Goal: Transaction & Acquisition: Obtain resource

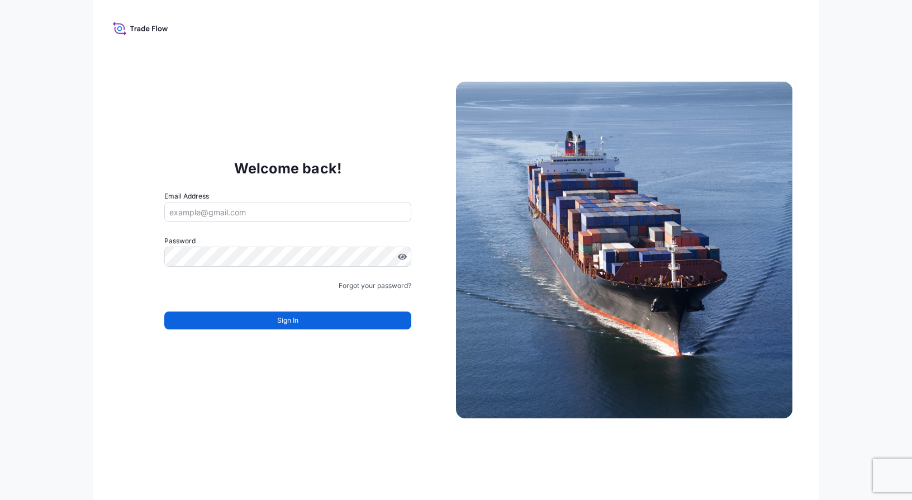
click at [260, 329] on form "Email Address Password Must include: Upper & lower case letters Symbols (!@#$) …" at bounding box center [287, 267] width 247 height 152
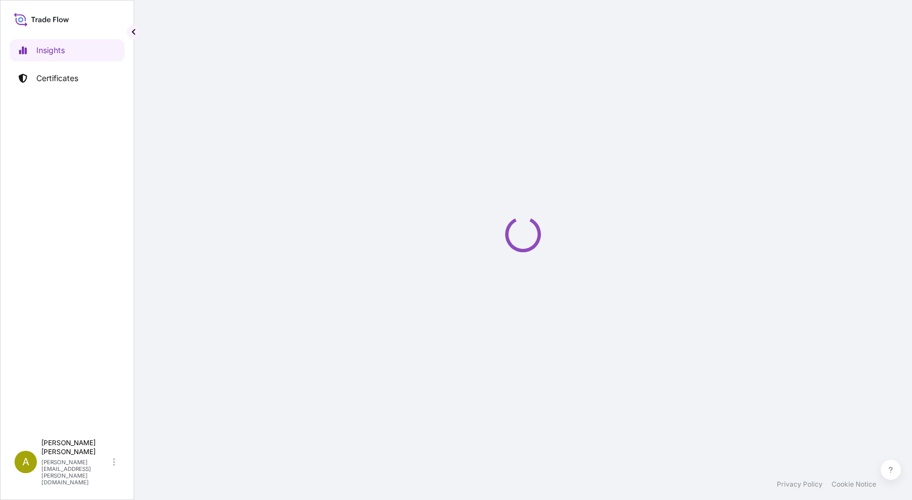
select select "2025"
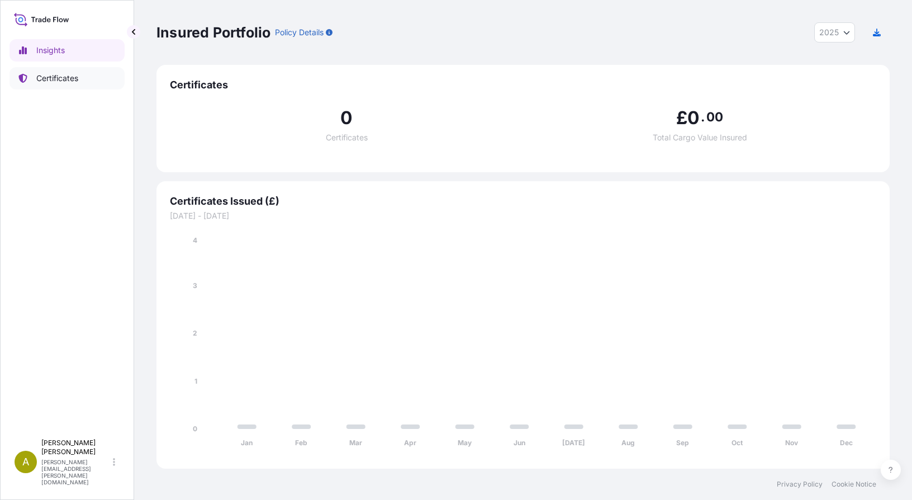
click at [32, 79] on link "Certificates" at bounding box center [66, 78] width 115 height 22
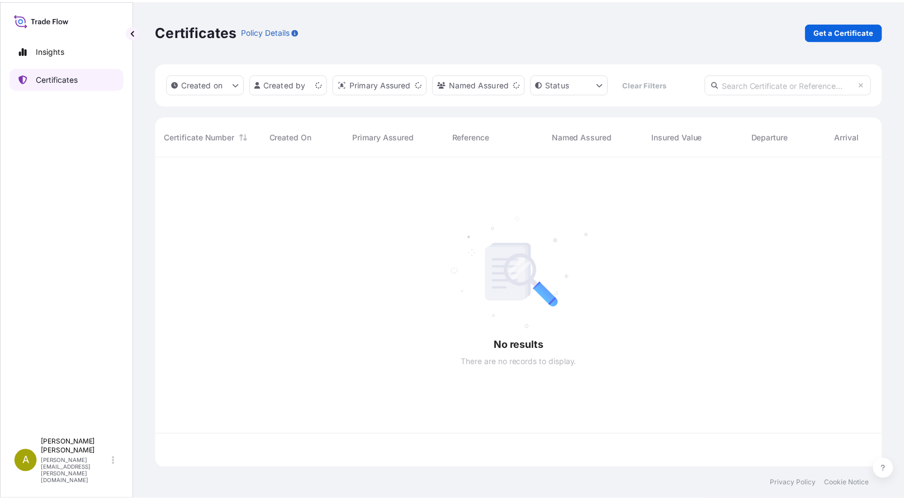
scroll to position [310, 725]
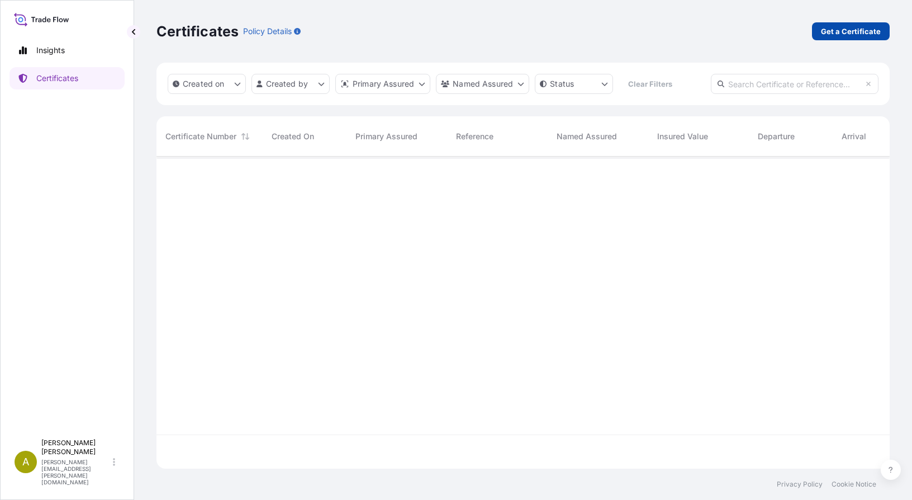
click at [856, 31] on p "Get a Certificate" at bounding box center [851, 31] width 60 height 11
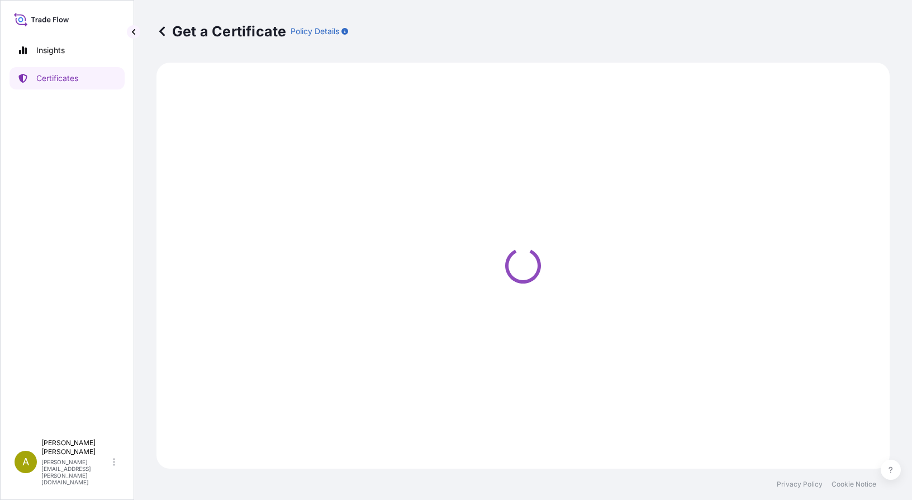
select select "Sea"
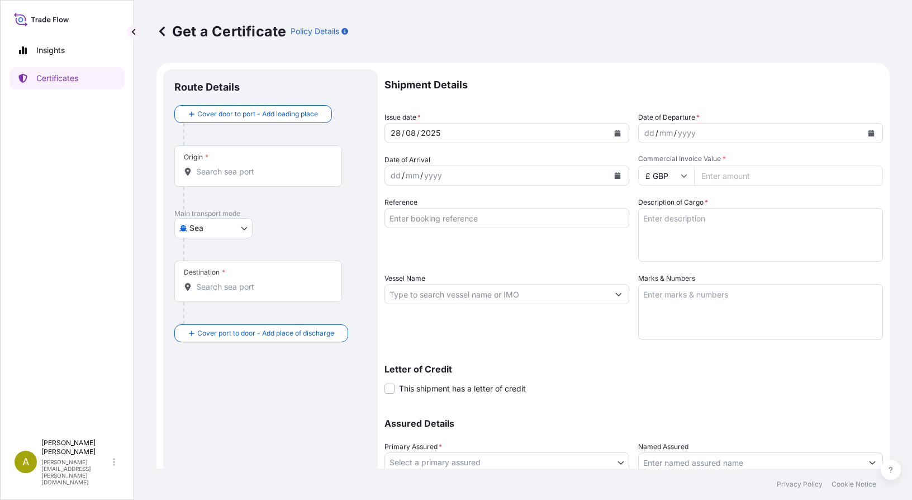
click at [193, 175] on div at bounding box center [258, 171] width 149 height 11
click at [196, 175] on input "Origin *" at bounding box center [262, 171] width 132 height 11
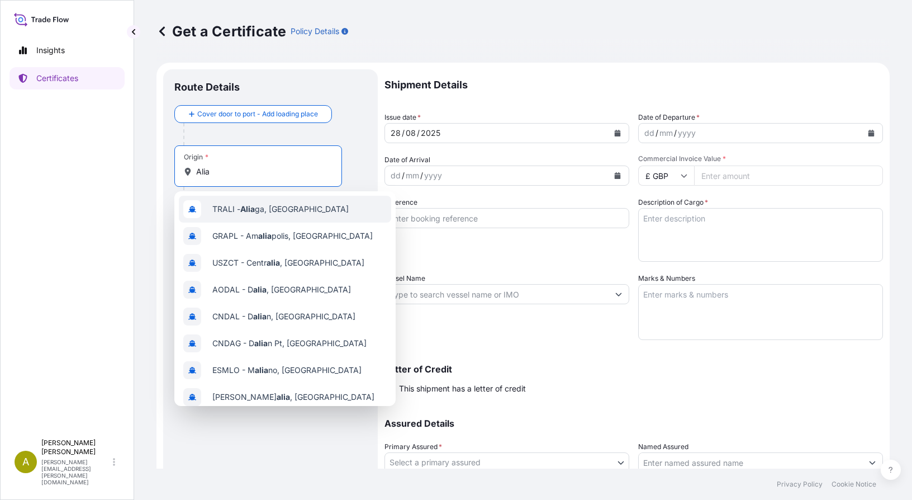
click at [251, 214] on span "TRALI - Alia ga, Turkey" at bounding box center [280, 208] width 136 height 11
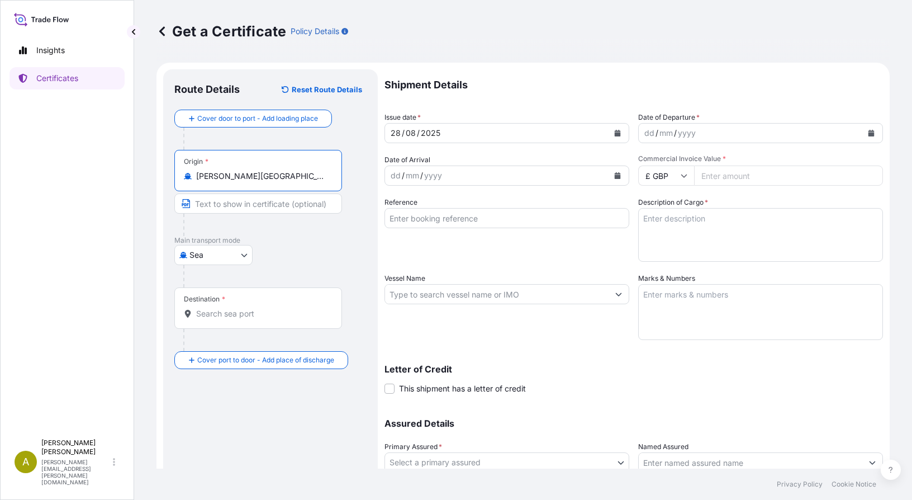
type input "TRALI - Aliaga, Turkey"
click at [213, 315] on input "Destination *" at bounding box center [262, 313] width 132 height 11
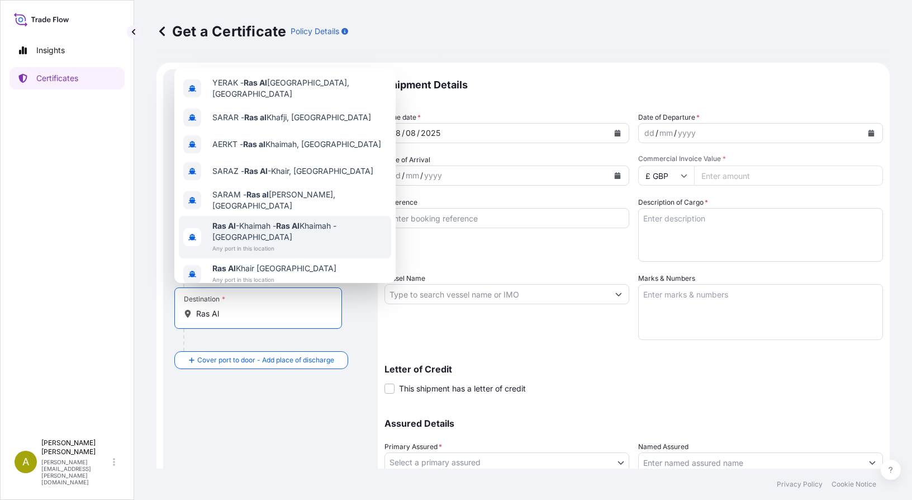
click at [270, 232] on span "Ras Al -Khaimah - Ras Al Khaimah - United Arab Emirates" at bounding box center [299, 231] width 174 height 22
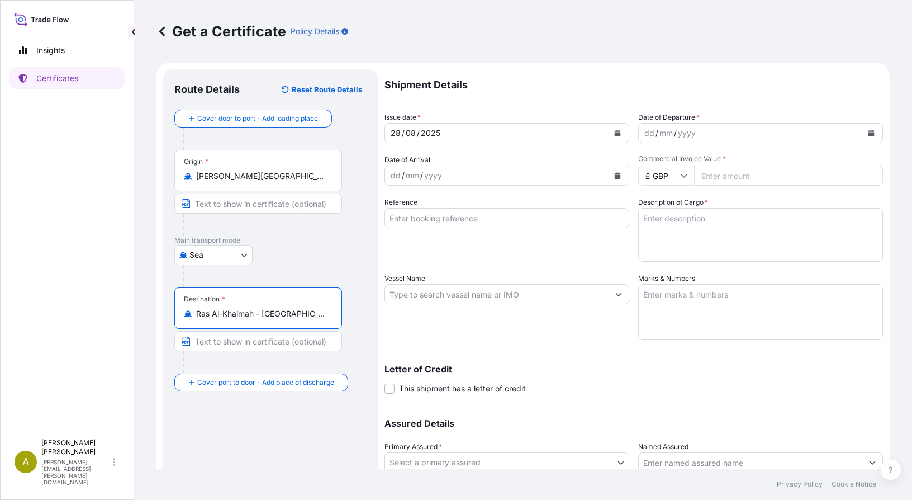
type input "Ras Al-Khaimah - Ras Al Khaimah - United Arab Emirates"
click at [615, 134] on icon "Calendar" at bounding box center [618, 133] width 6 height 7
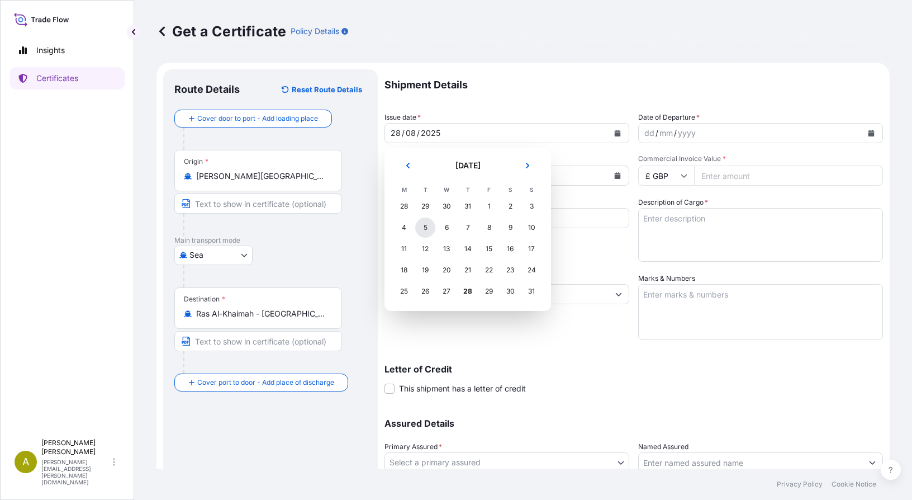
click at [425, 224] on div "5" at bounding box center [425, 227] width 20 height 20
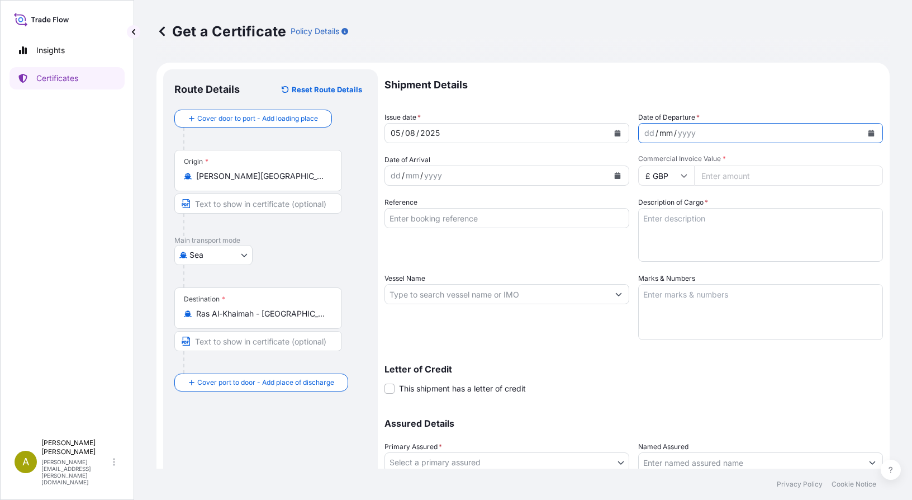
click at [658, 137] on div "mm" at bounding box center [666, 132] width 16 height 13
click at [862, 129] on button "Calendar" at bounding box center [871, 133] width 18 height 18
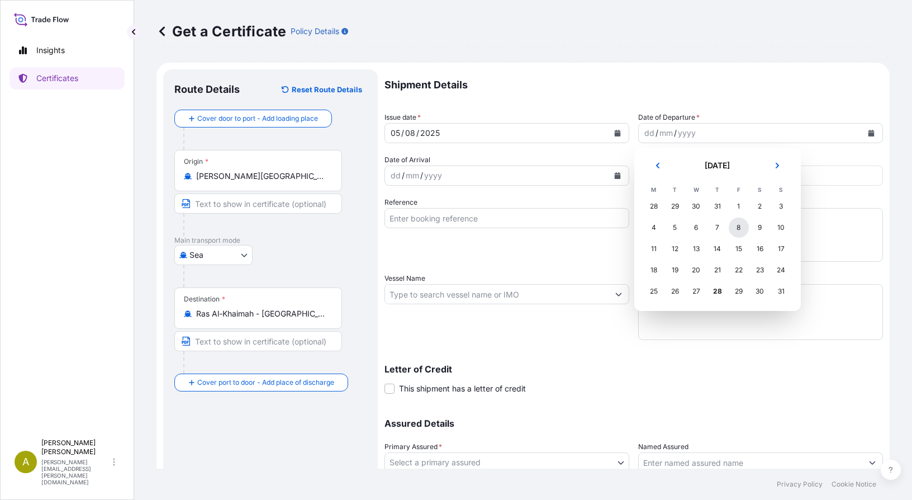
click at [740, 226] on div "8" at bounding box center [739, 227] width 20 height 20
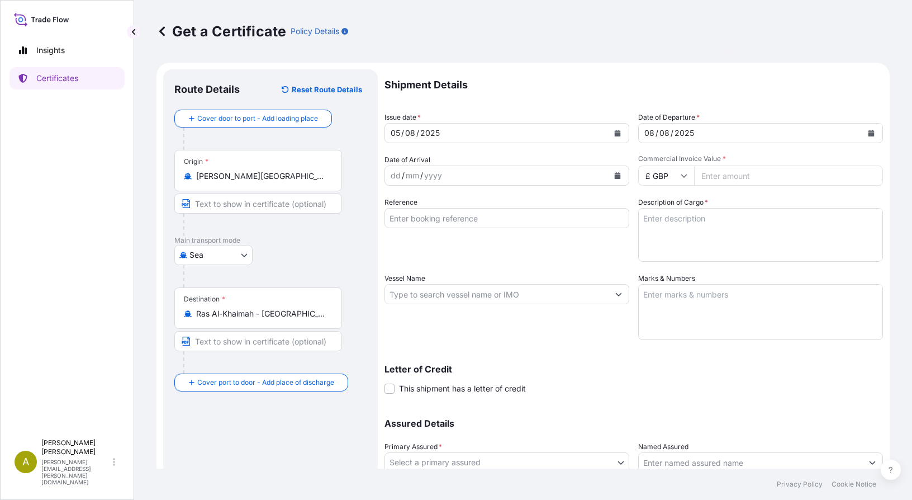
click at [615, 177] on icon "Calendar" at bounding box center [618, 175] width 6 height 7
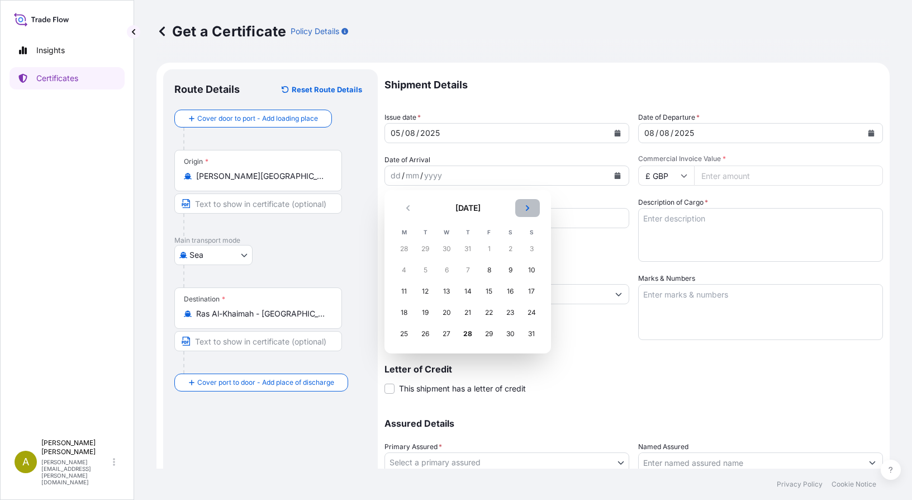
click at [524, 205] on icon "Next" at bounding box center [527, 208] width 7 height 7
click at [403, 288] on div "15" at bounding box center [404, 291] width 20 height 20
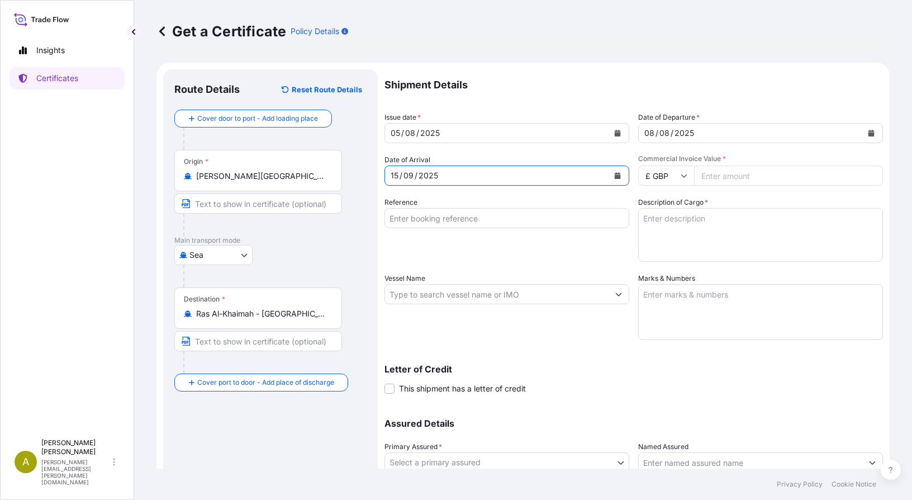
click at [683, 175] on input "£ GBP" at bounding box center [666, 175] width 56 height 20
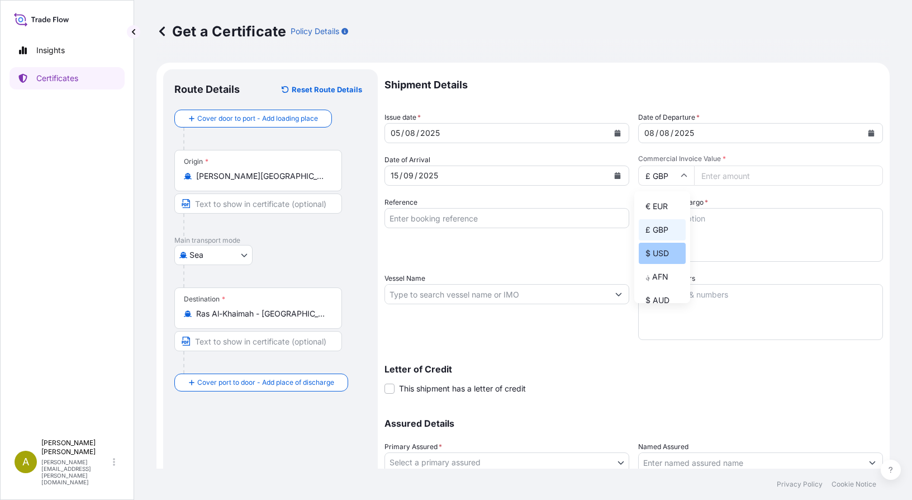
click at [650, 255] on div "$ USD" at bounding box center [662, 253] width 47 height 21
type input "$ USD"
click at [725, 178] on input "Commercial Invoice Value *" at bounding box center [788, 175] width 189 height 20
type input "69626.26"
click at [491, 225] on input "Reference" at bounding box center [506, 218] width 245 height 20
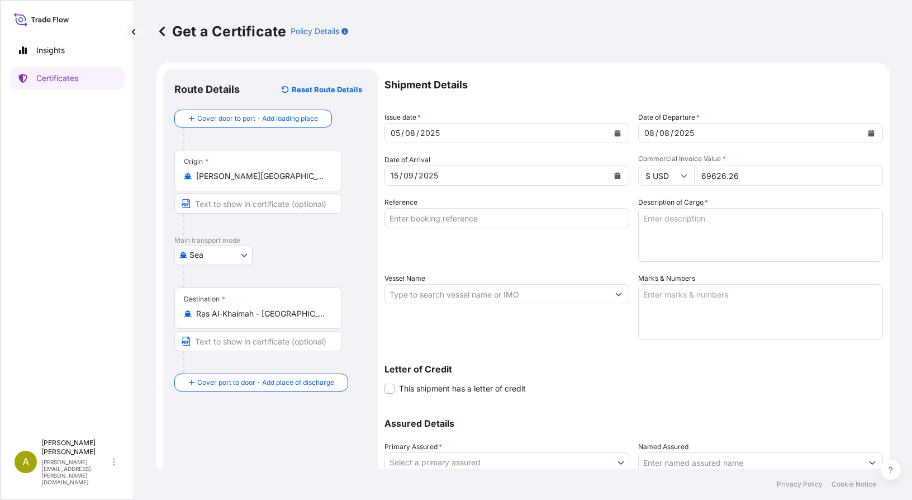
click at [438, 222] on input "Reference" at bounding box center [506, 218] width 245 height 20
paste input "HBG2006484"
type input "HBG2006484"
click at [411, 294] on input "Vessel Name" at bounding box center [497, 294] width 224 height 20
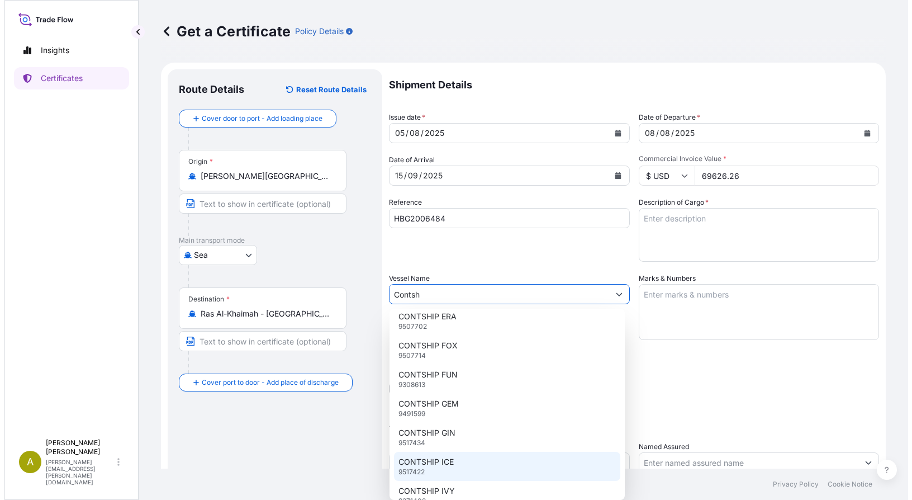
scroll to position [279, 0]
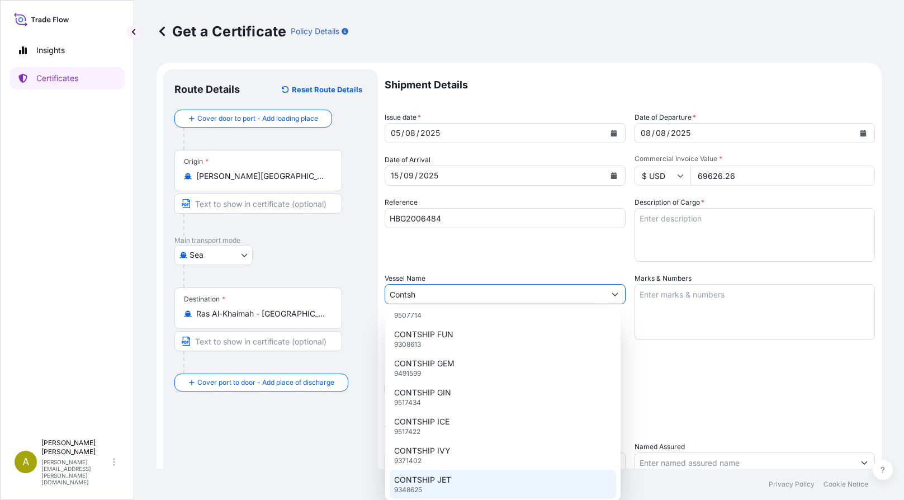
click at [443, 479] on p "CONTSHIP JET" at bounding box center [422, 479] width 57 height 11
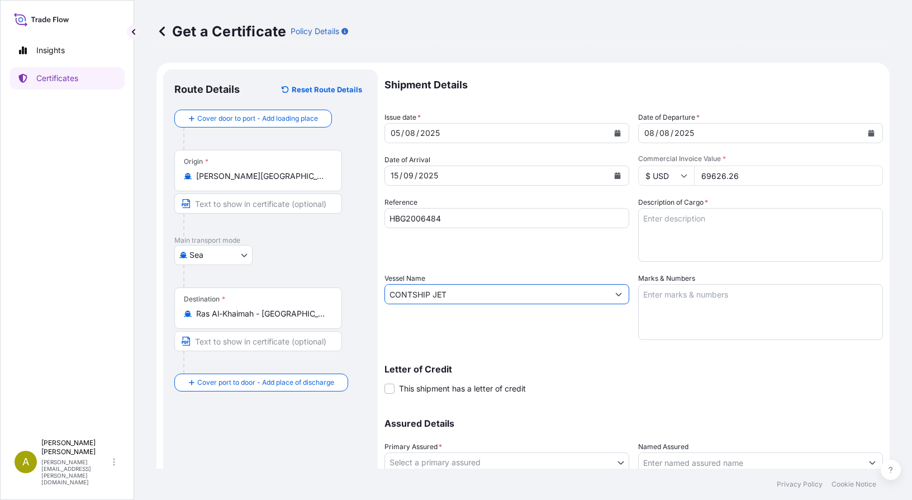
type input "CONTSHIP JET"
click at [676, 220] on textarea "Description of Cargo *" at bounding box center [760, 235] width 245 height 54
click at [711, 231] on textarea "315 cases of cigarettes Gross weight:" at bounding box center [760, 235] width 245 height 54
paste textarea "3.914,140"
drag, startPoint x: 671, startPoint y: 245, endPoint x: 679, endPoint y: 246, distance: 9.0
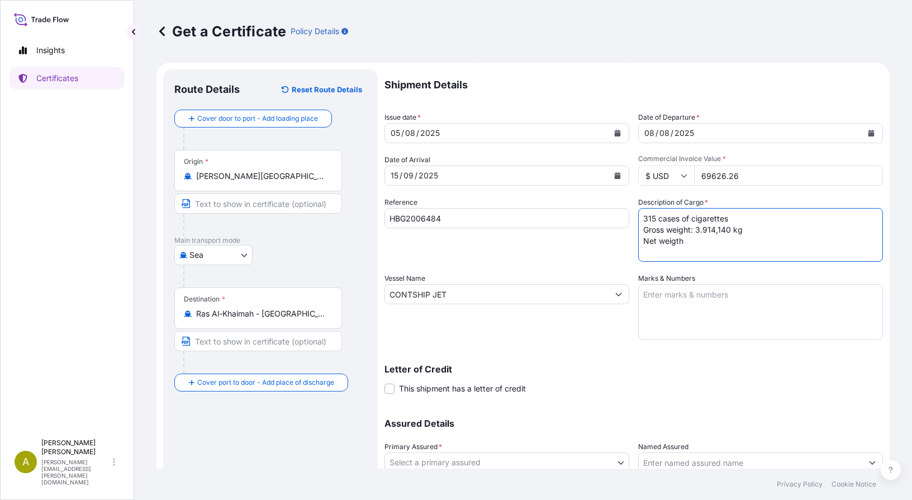
click at [679, 246] on textarea "315 cases of cigarettes Gross weight: 3.914,140 kg Net weigth" at bounding box center [760, 235] width 245 height 54
drag, startPoint x: 702, startPoint y: 246, endPoint x: 705, endPoint y: 241, distance: 5.8
click at [702, 246] on textarea "315 cases of cigarettes Gross weight: 3.914,140 kg Net weight :" at bounding box center [760, 235] width 245 height 54
paste textarea "3.435,210"
type textarea "315 cases of cigarettes Gross weight: 3.914,140 kg Net weight : 3.435,210 kg"
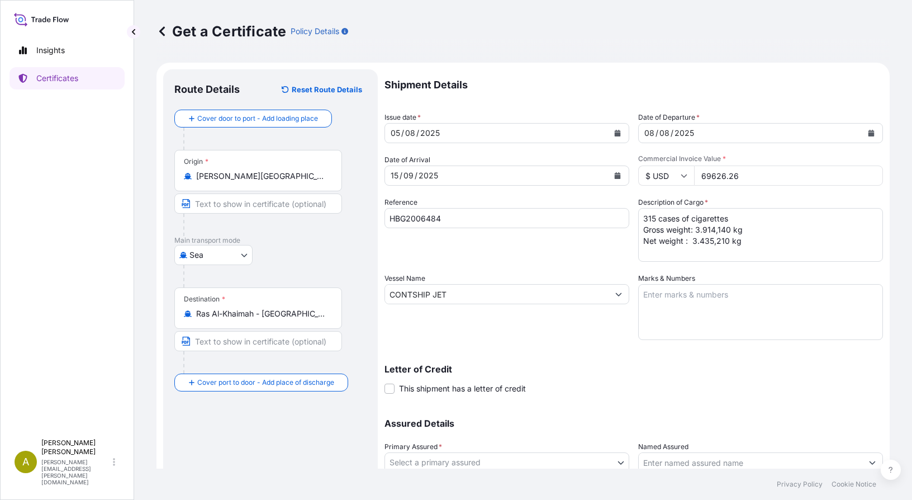
click at [660, 300] on textarea "Marks & Numbers" at bounding box center [760, 312] width 245 height 56
paste textarea "1 x 20'Dry Container DFSU1962527 Seal L7132249"
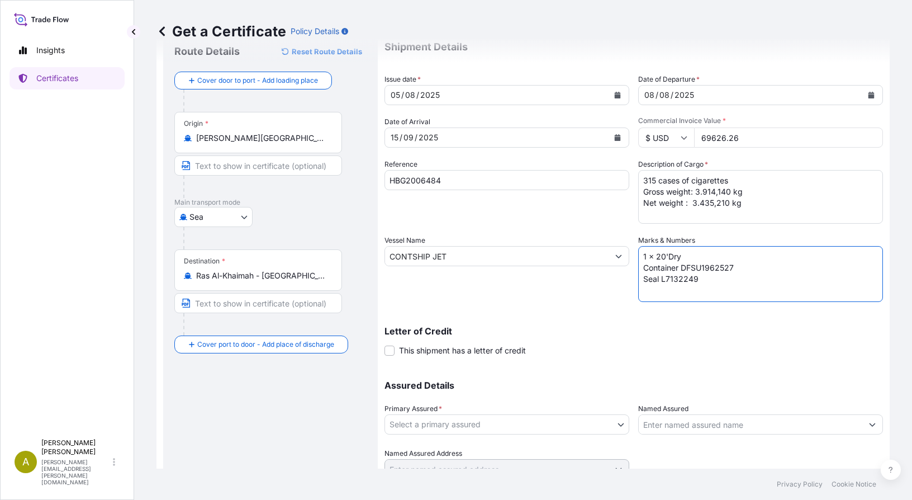
scroll to position [87, 0]
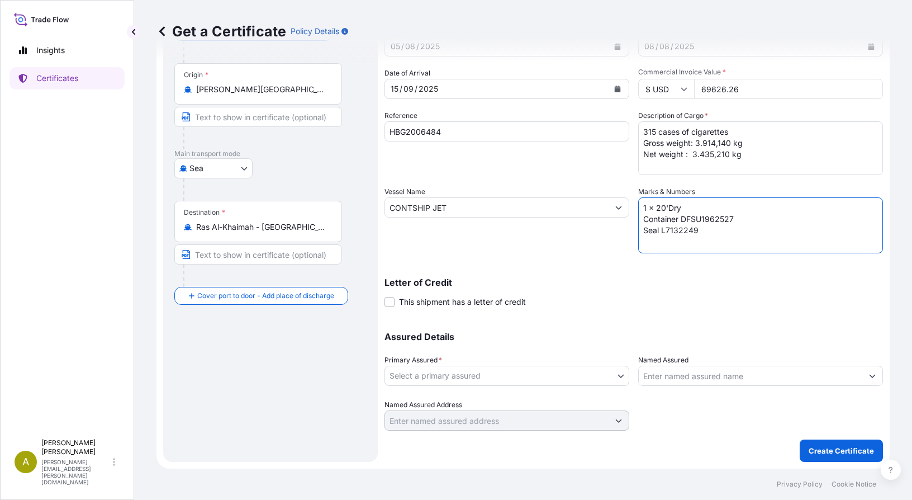
type textarea "1 x 20'Dry Container DFSU1962527 Seal L7132249"
click at [472, 379] on body "Insights Certificates A Amalia Dopico amalia.dopico@impbrands.com Get a Certifi…" at bounding box center [456, 250] width 912 height 500
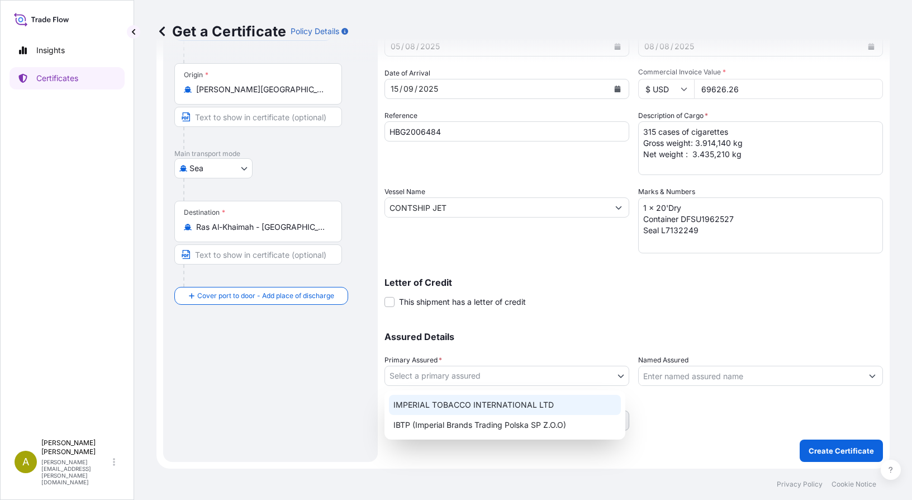
click at [464, 400] on div "IMPERIAL TOBACCO INTERNATIONAL LTD" at bounding box center [505, 404] width 232 height 20
select select "31694"
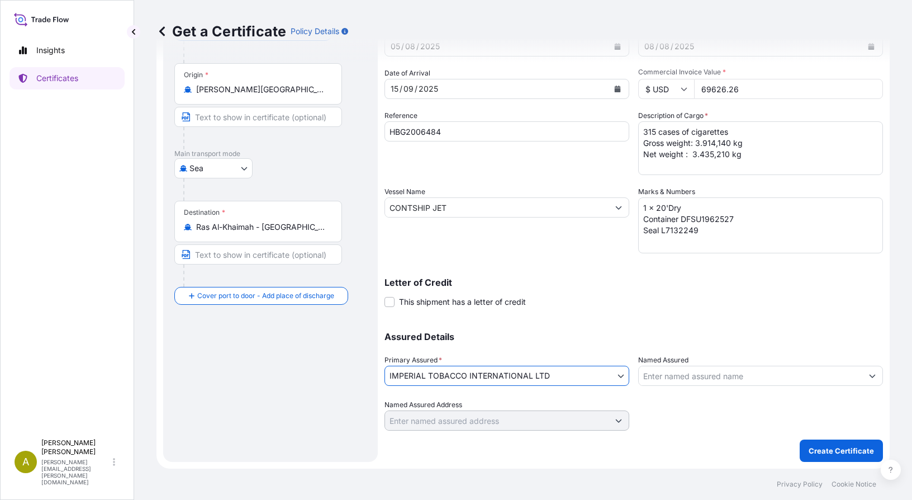
click at [710, 375] on input "Named Assured" at bounding box center [751, 375] width 224 height 20
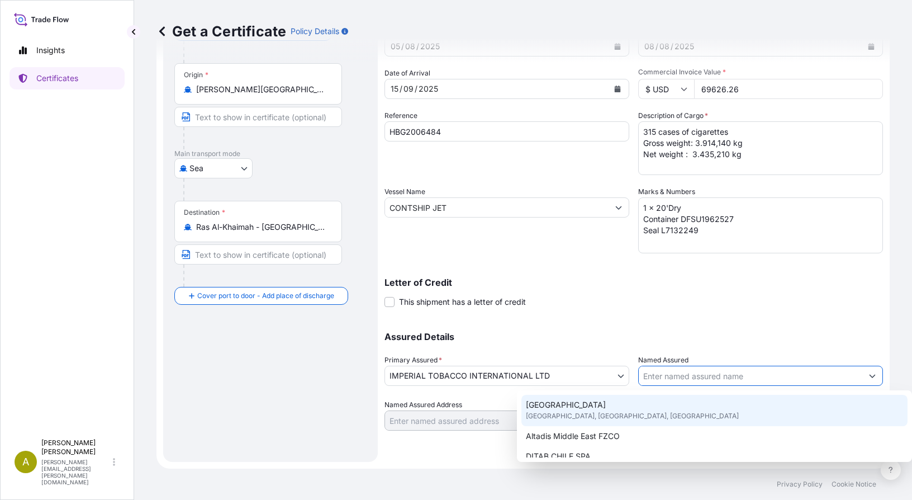
click at [585, 408] on span "Altadis middle East" at bounding box center [566, 404] width 80 height 11
type input "Altadis middle East"
type input "Dubai - United Arab Emirates"
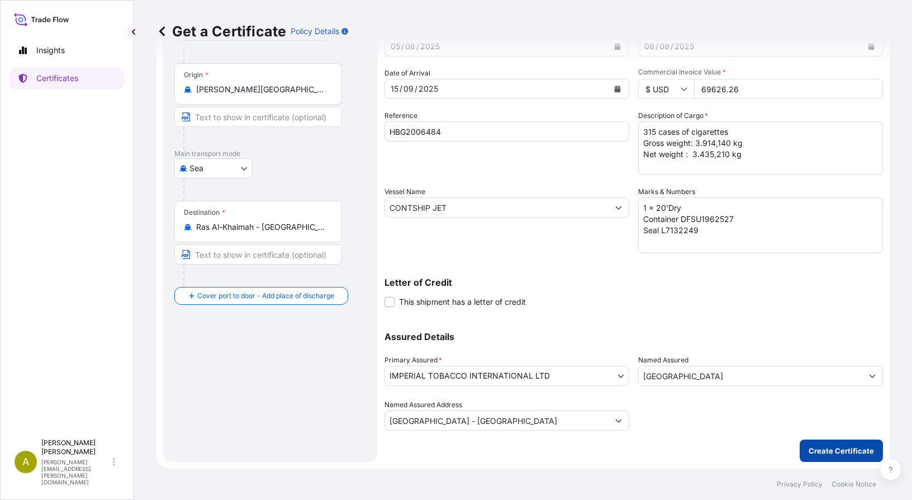
click at [832, 450] on p "Create Certificate" at bounding box center [841, 450] width 65 height 11
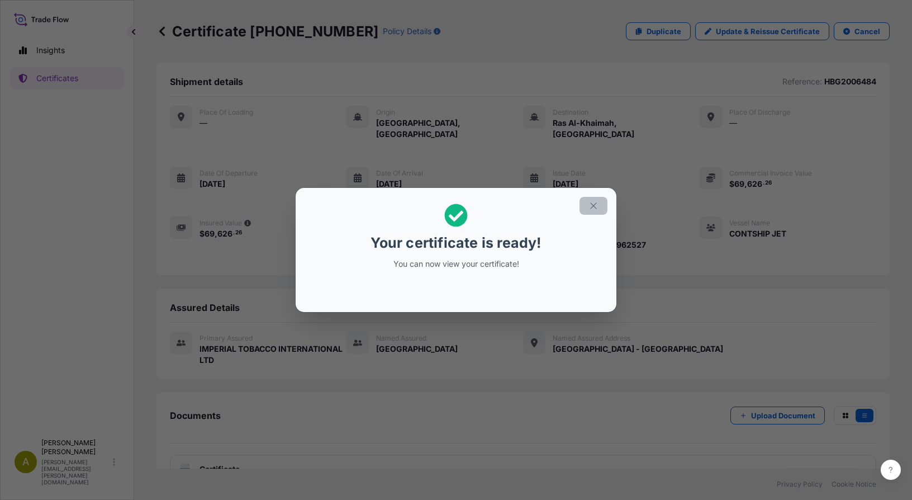
click at [592, 210] on icon "button" at bounding box center [593, 206] width 10 height 10
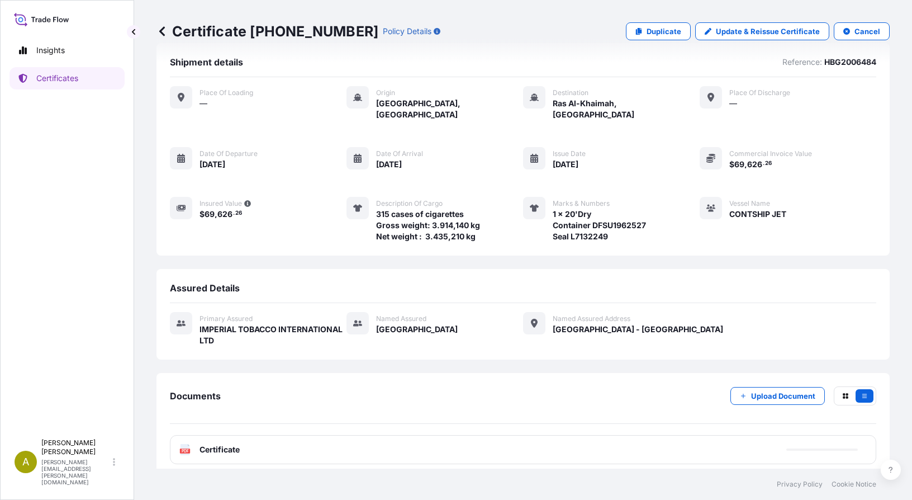
scroll to position [28, 0]
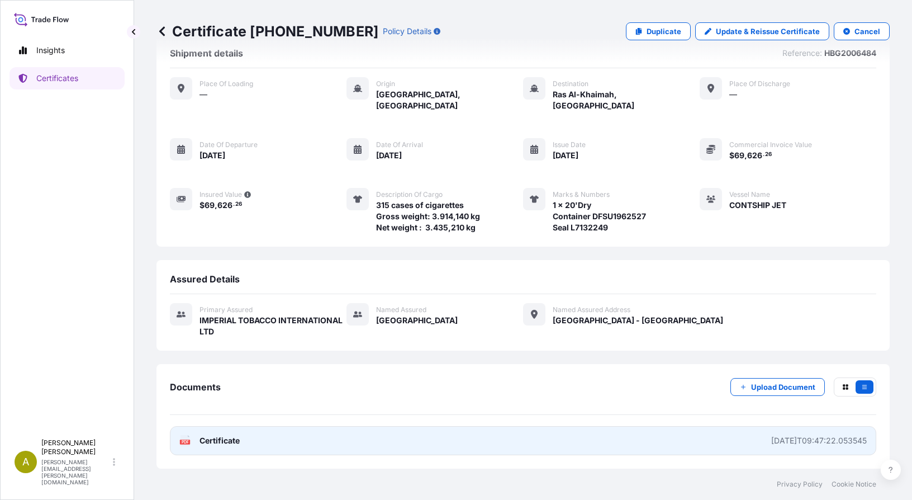
click at [214, 444] on span "Certificate" at bounding box center [219, 440] width 40 height 11
